Goal: Task Accomplishment & Management: Manage account settings

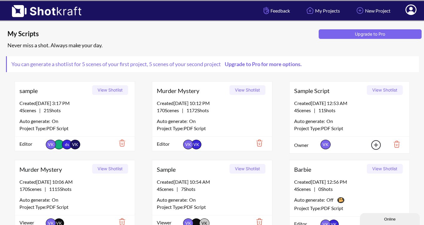
click at [411, 13] on icon at bounding box center [411, 10] width 6 height 7
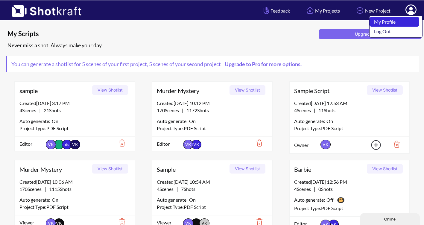
click at [388, 20] on link "My Profile" at bounding box center [394, 22] width 50 height 10
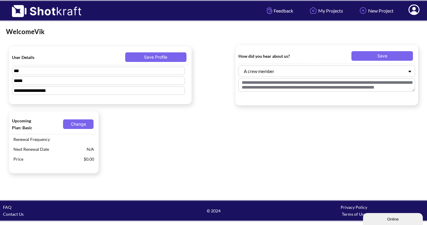
click at [414, 12] on icon at bounding box center [414, 10] width 6 height 7
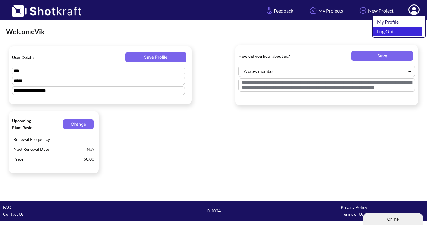
click at [401, 30] on link "Log Out" at bounding box center [398, 32] width 50 height 10
